Goal: Obtain resource: Obtain resource

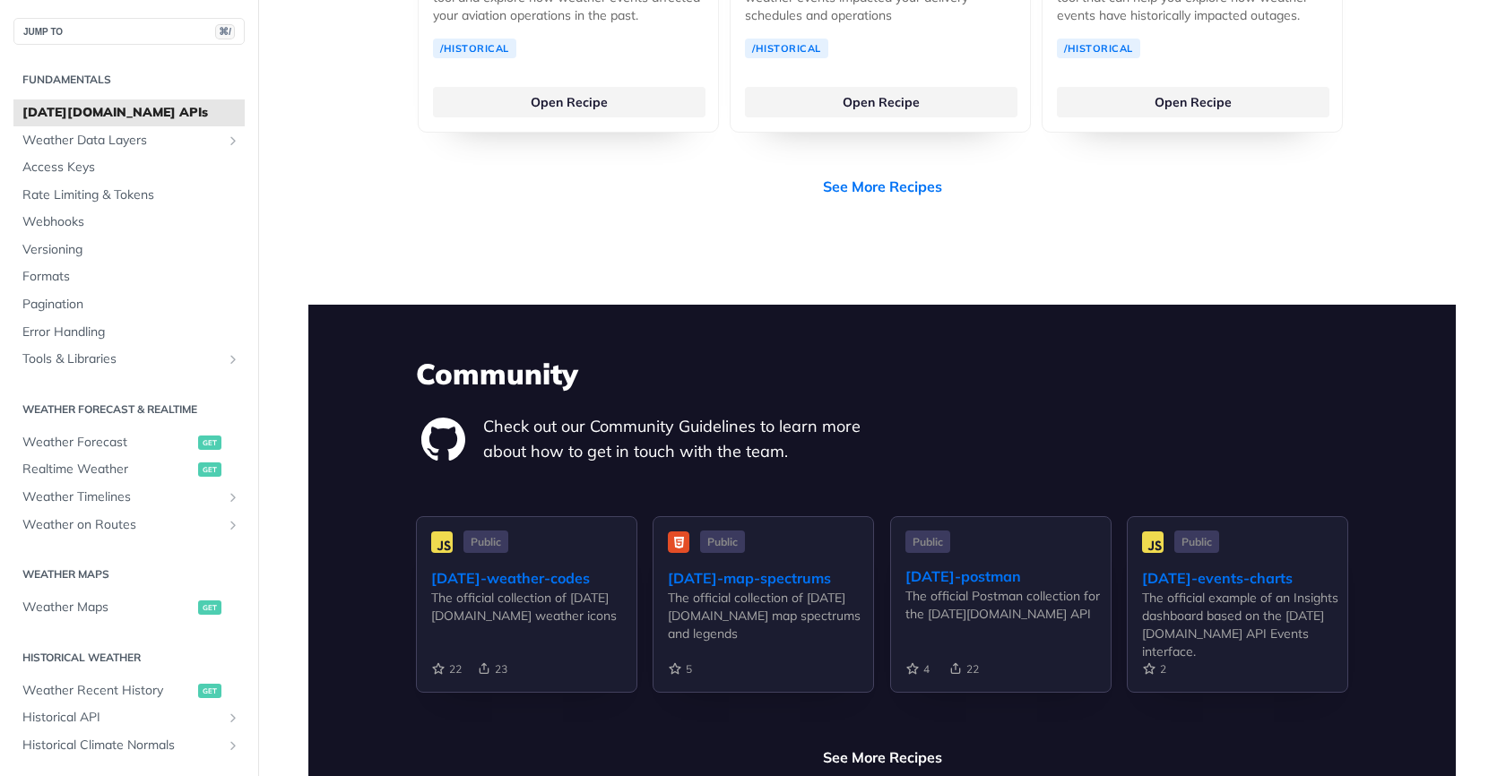
scroll to position [4032, 0]
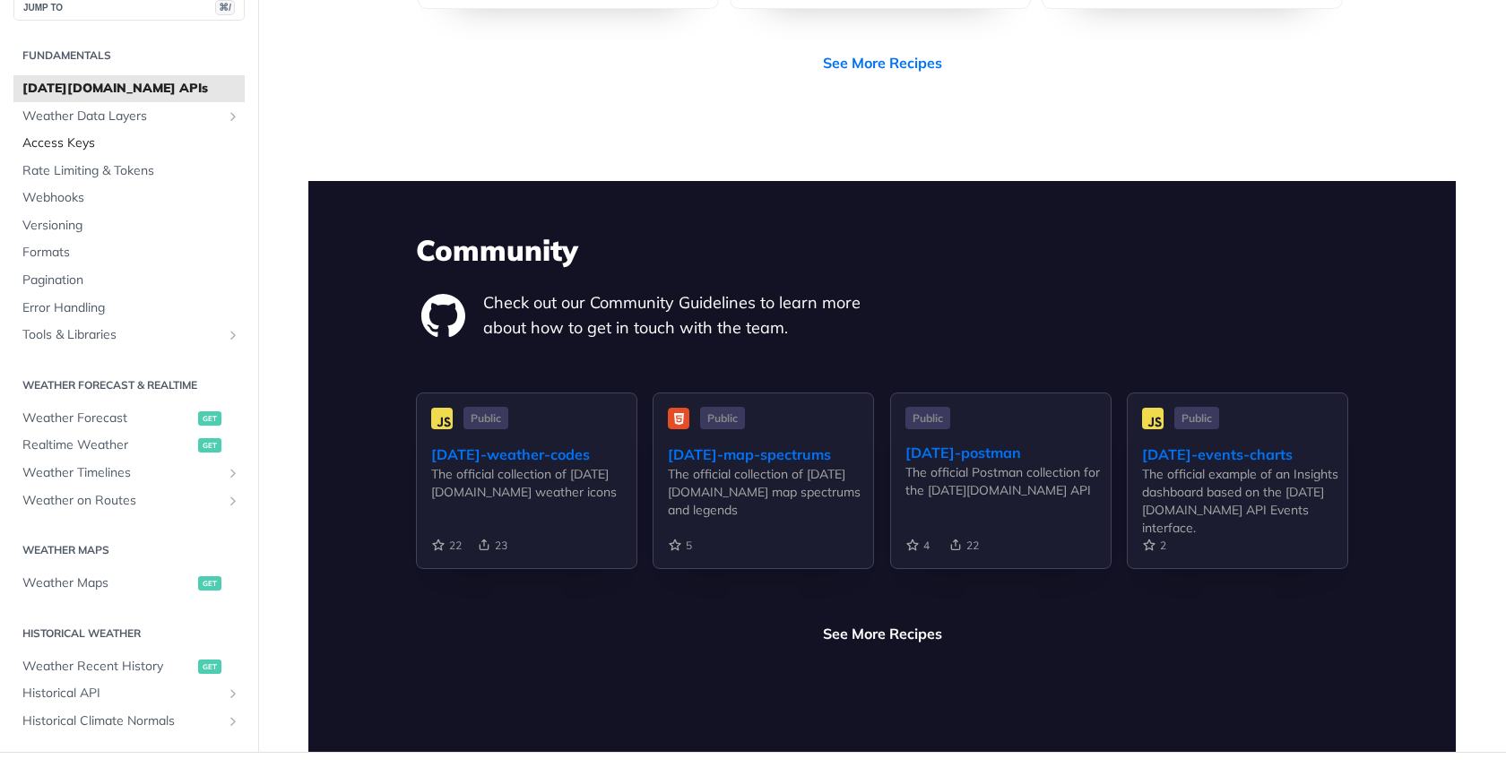
click at [65, 134] on span "Access Keys" at bounding box center [131, 143] width 218 height 18
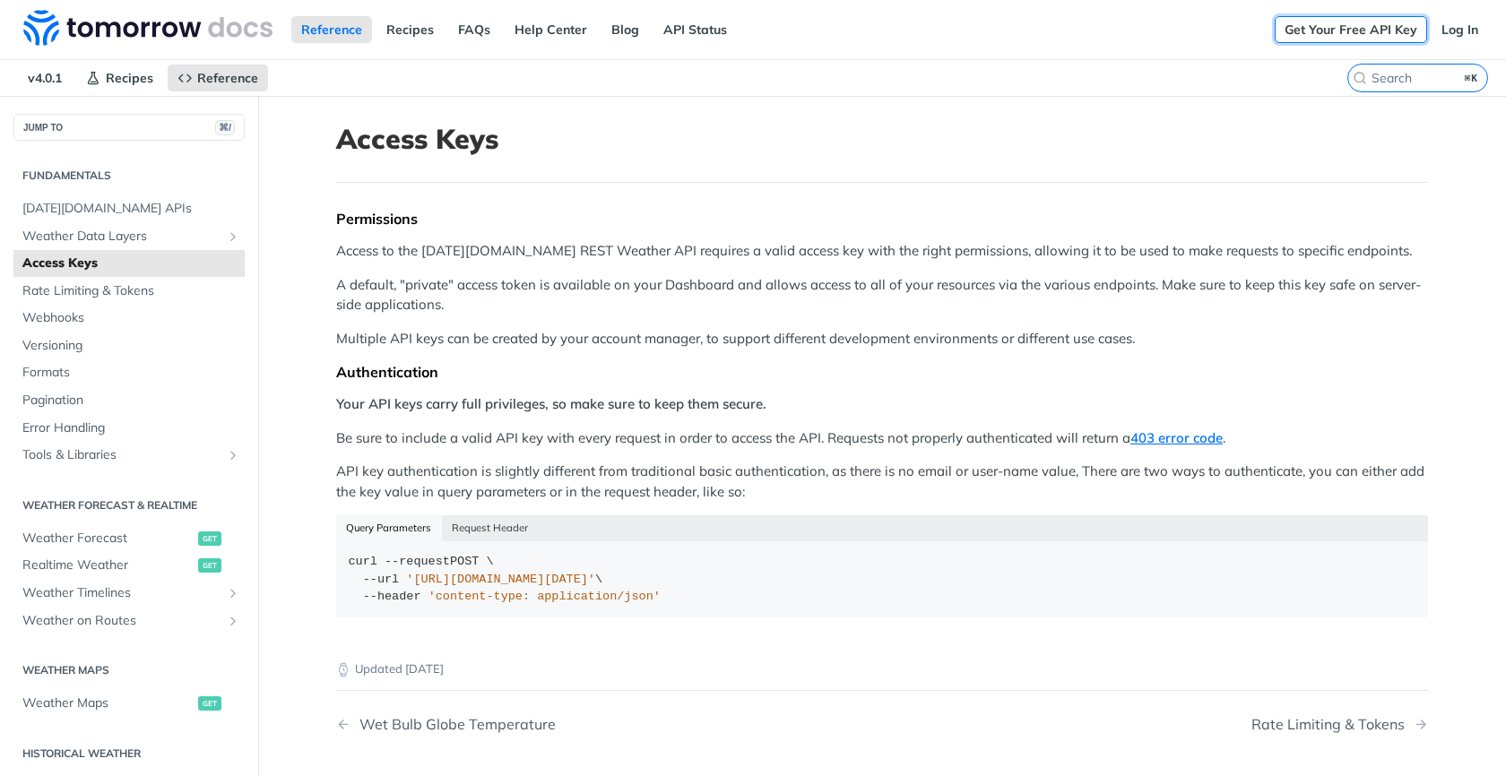
click at [1359, 28] on link "Get Your Free API Key" at bounding box center [1351, 29] width 152 height 27
click at [1474, 28] on link "Log In" at bounding box center [1460, 29] width 56 height 27
